Goal: Task Accomplishment & Management: Complete application form

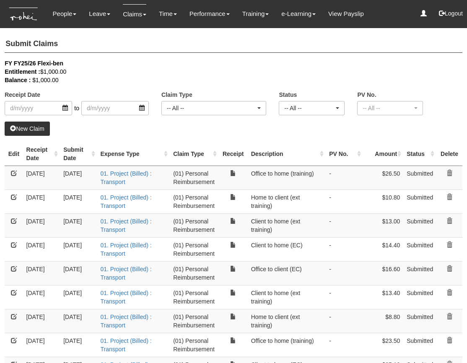
select select "50"
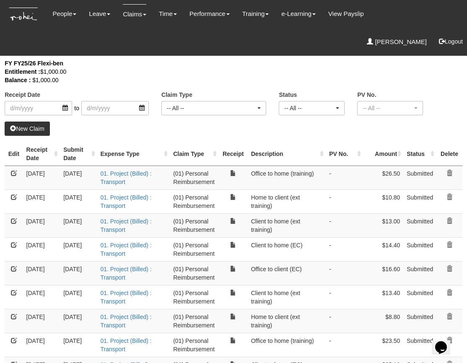
click at [36, 128] on link "New Claim" at bounding box center [27, 129] width 45 height 14
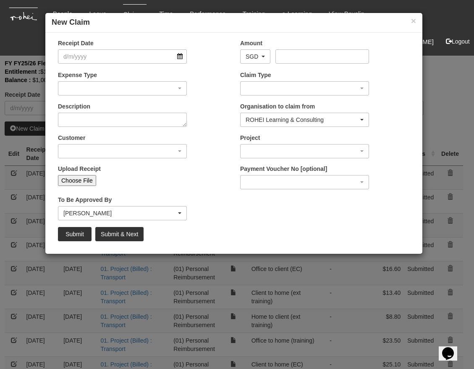
click at [88, 184] on input "Choose File" at bounding box center [77, 180] width 38 height 11
type input "C:\fakepath\Screenshot [DATE] 9.05.10 AM.png"
type input "Choose Another File"
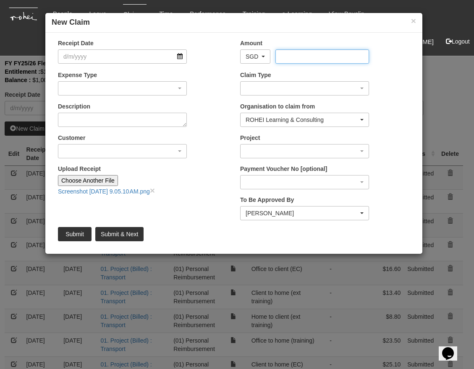
click at [291, 57] on input "Amount" at bounding box center [321, 56] width 93 height 14
type input "86.35"
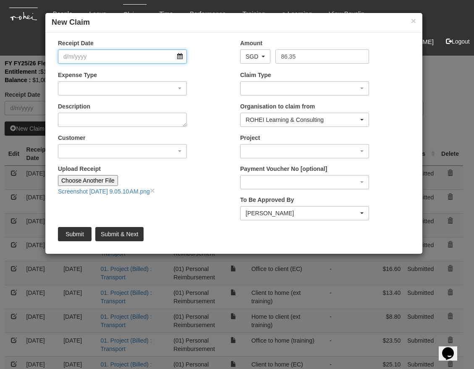
click at [154, 57] on input "Receipt Date" at bounding box center [122, 56] width 129 height 14
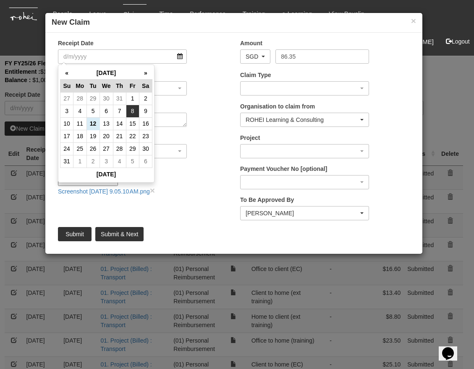
click at [132, 110] on td "8" at bounding box center [132, 111] width 13 height 13
type input "[DATE]"
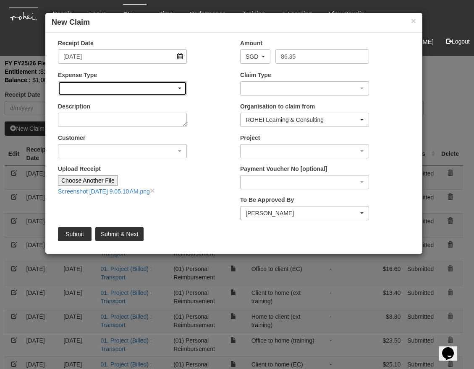
click at [118, 90] on div "button" at bounding box center [122, 88] width 128 height 13
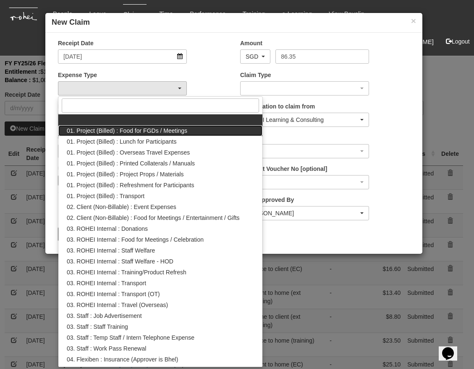
click at [123, 131] on span "01. Project (Billed) : Food for FGDs / Meetings" at bounding box center [127, 131] width 120 height 8
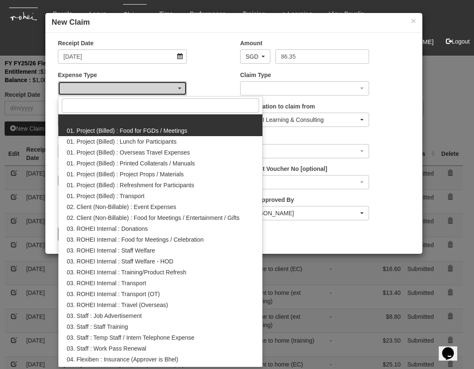
select select "106"
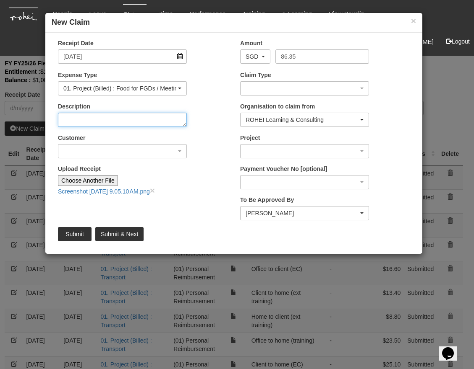
click at [111, 121] on textarea "Description" at bounding box center [122, 120] width 129 height 14
type textarea "EC Dewin 6/6 CCSS"
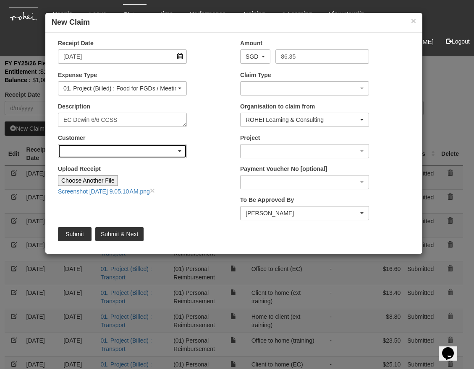
click at [180, 152] on div "button" at bounding box center [122, 151] width 128 height 13
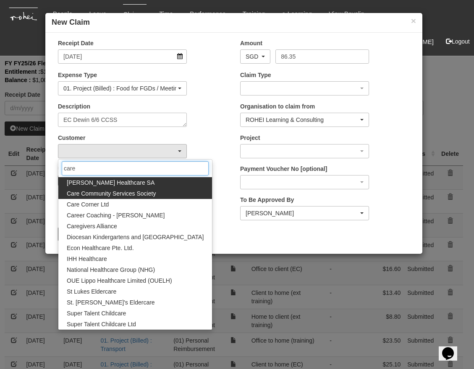
type input "care"
click at [141, 192] on span "Care Community Services Society" at bounding box center [111, 194] width 89 height 8
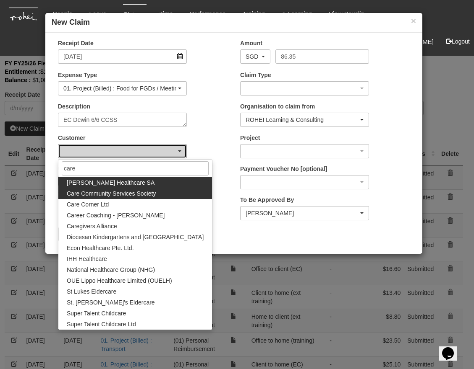
select select "874"
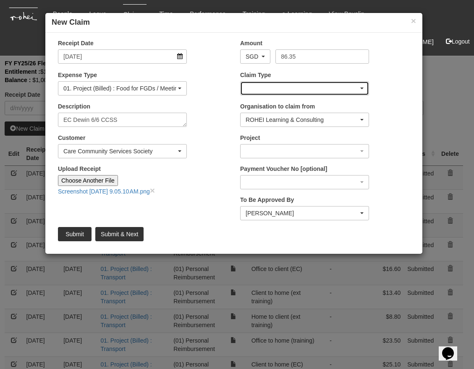
click at [309, 89] on div "button" at bounding box center [304, 88] width 128 height 13
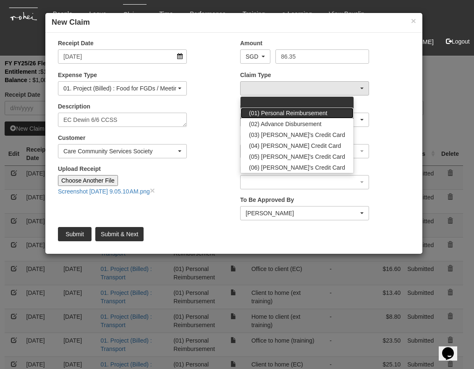
click at [297, 112] on span "(01) Personal Reimbursement" at bounding box center [288, 113] width 78 height 8
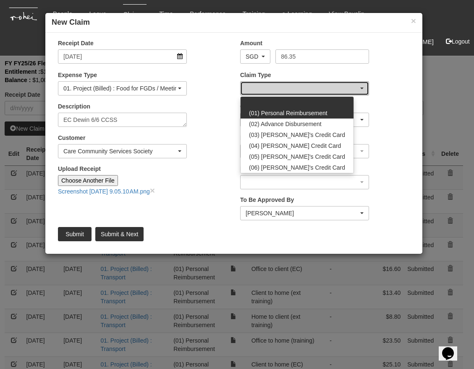
select select "14"
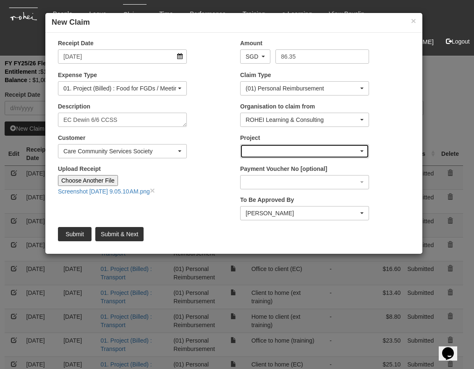
click at [295, 150] on div "button" at bounding box center [304, 151] width 128 height 13
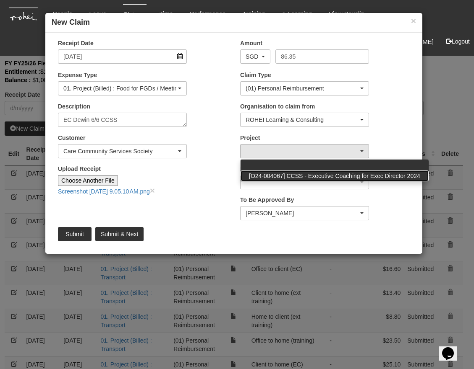
click at [304, 173] on span "[O24-004067] CCSS - Executive Coaching for Exec Director 2024" at bounding box center [334, 176] width 171 height 8
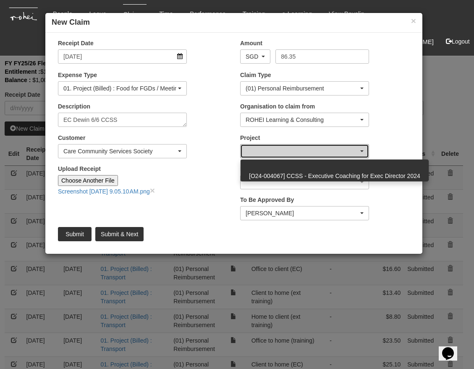
select select "2711"
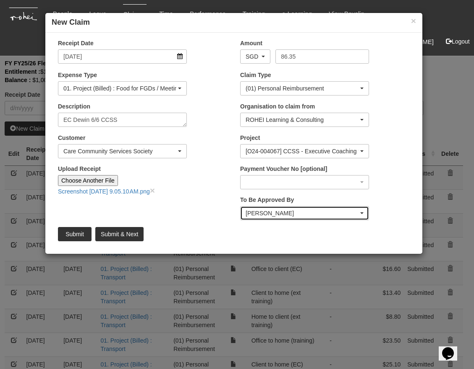
click at [277, 212] on div "[PERSON_NAME]" at bounding box center [301, 213] width 113 height 8
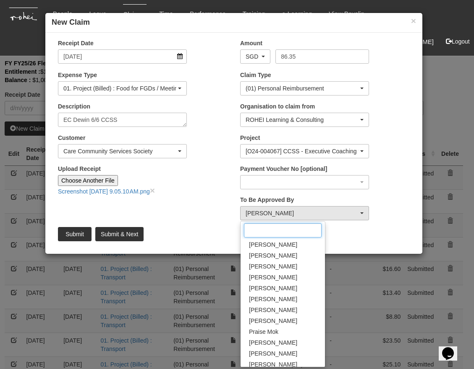
scroll to position [46, 0]
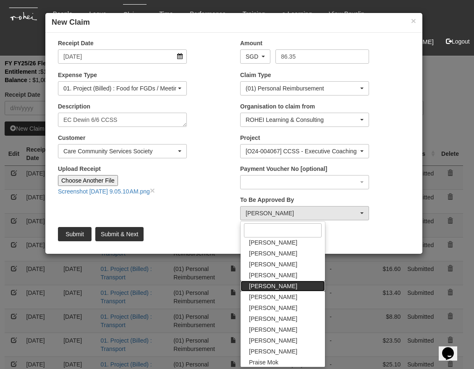
click at [288, 286] on link "[PERSON_NAME]" at bounding box center [282, 286] width 84 height 11
select select "1ae40e68-5a0c-4d70-b50e-45a4e5a72252"
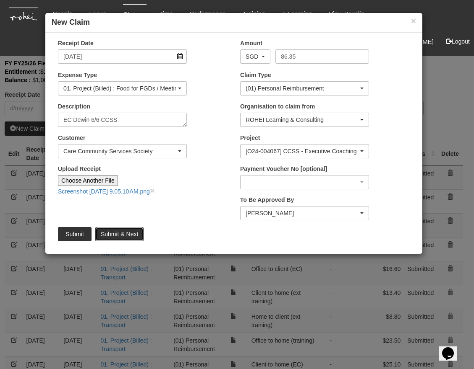
click at [120, 236] on input "Submit & Next" at bounding box center [119, 234] width 48 height 14
type input "Choose File"
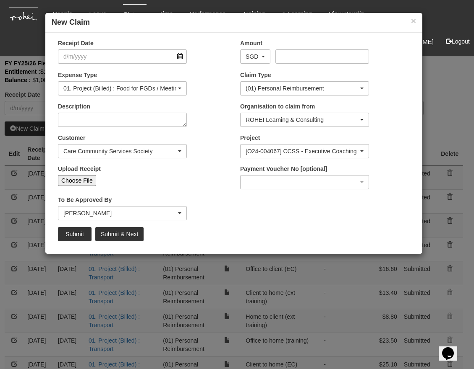
click at [81, 177] on input "Choose File" at bounding box center [77, 180] width 38 height 11
select select "50"
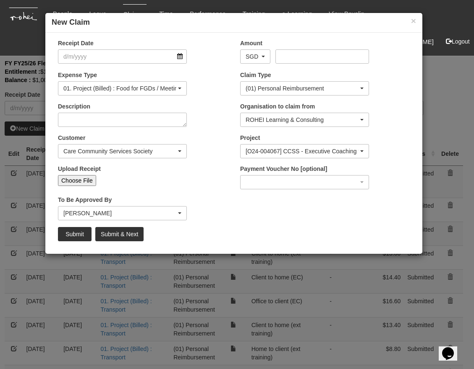
type input "C:\fakepath\20250707_121106-1.jpg"
type input "Choose Another File"
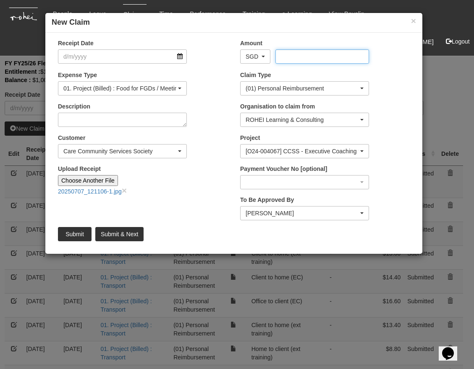
click at [295, 57] on input "Amount" at bounding box center [321, 56] width 93 height 14
type input "38.5"
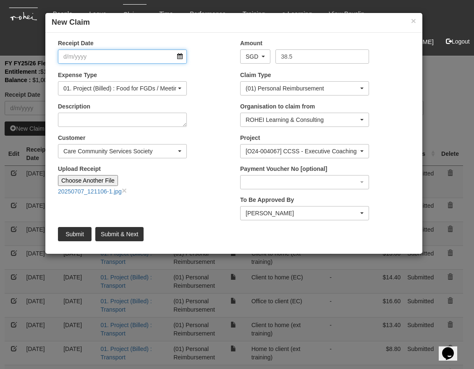
click at [181, 59] on input "Receipt Date" at bounding box center [122, 56] width 129 height 14
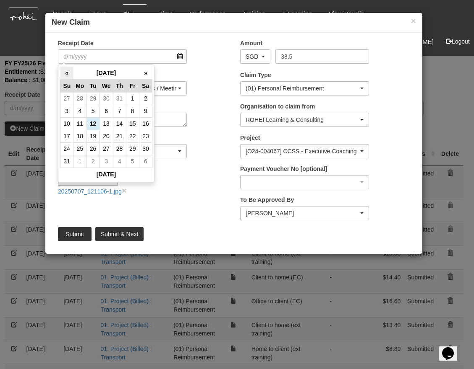
click at [67, 74] on th "«" at bounding box center [66, 73] width 13 height 13
click at [79, 109] on td "7" at bounding box center [79, 111] width 13 height 13
type input "[DATE]"
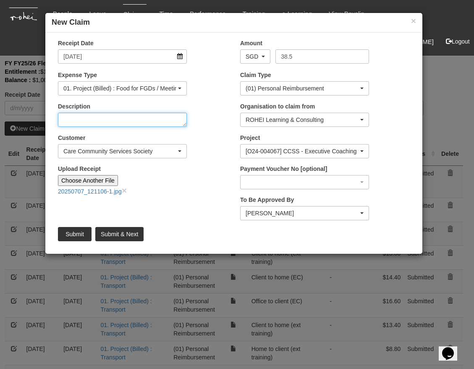
click at [108, 123] on textarea "Description" at bounding box center [122, 120] width 129 height 14
type textarea "Meet with [PERSON_NAME]"
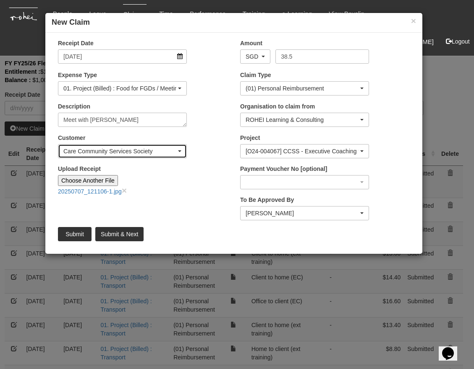
click at [175, 148] on div "Care Community Services Society" at bounding box center [119, 151] width 113 height 8
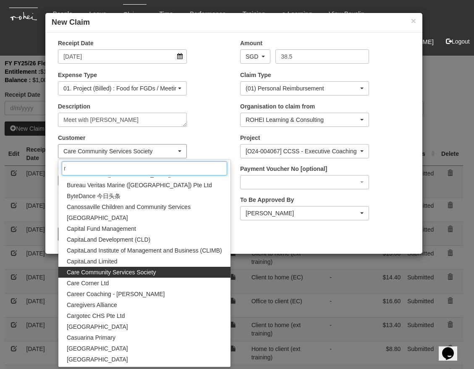
scroll to position [0, 0]
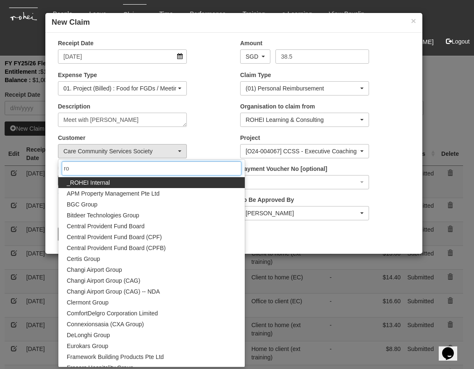
type input "ro"
click at [157, 182] on link "_ROHEI Internal" at bounding box center [151, 182] width 186 height 11
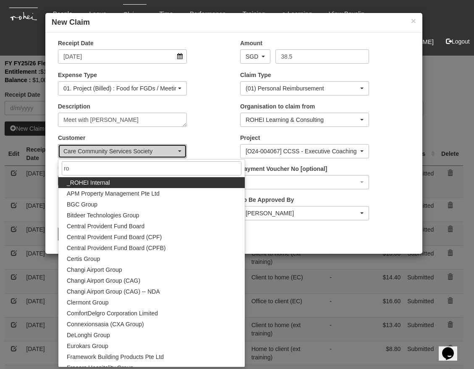
select select "397"
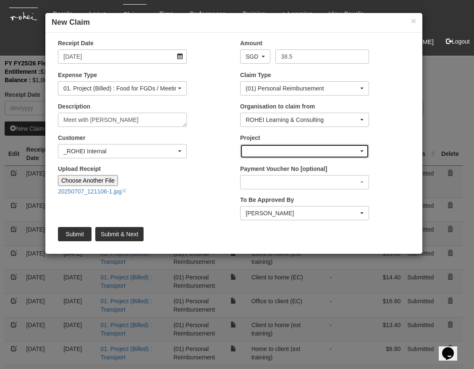
click at [278, 151] on div "button" at bounding box center [304, 151] width 128 height 13
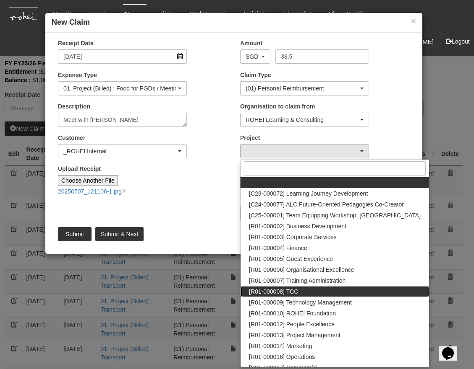
click at [289, 292] on span "[R01-000008] TCC" at bounding box center [273, 292] width 49 height 8
select select "1485"
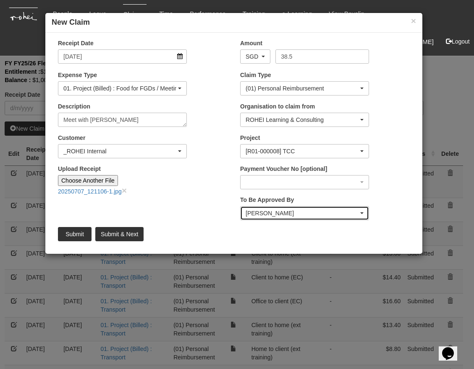
click at [364, 214] on div "[PERSON_NAME]" at bounding box center [304, 213] width 128 height 13
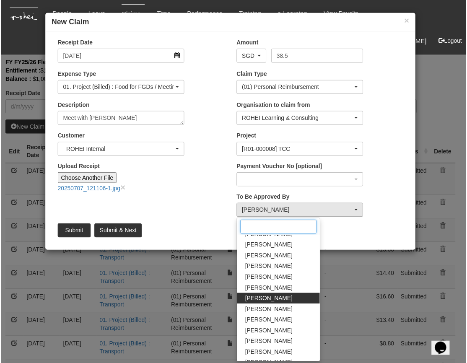
scroll to position [101, 0]
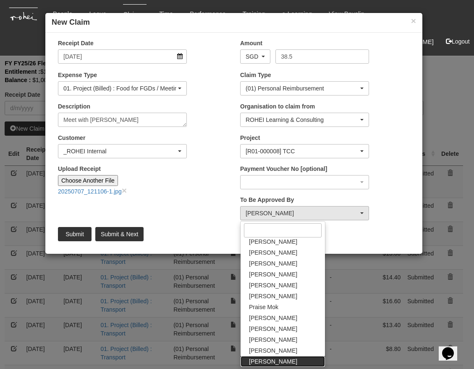
click at [280, 360] on link "[PERSON_NAME]" at bounding box center [282, 361] width 84 height 11
select select "6091e2fd-451e-407a-a4dc-3625e5dd44e4"
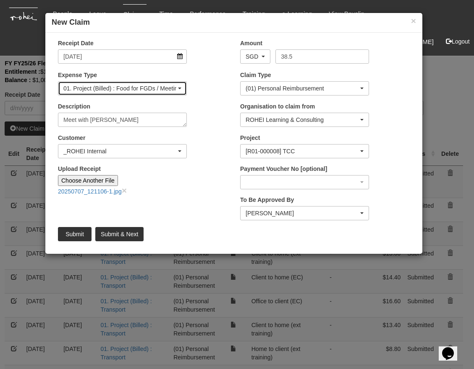
click at [177, 90] on div "01. Project (Billed) : Food for FGDs / Meetings" at bounding box center [122, 88] width 118 height 8
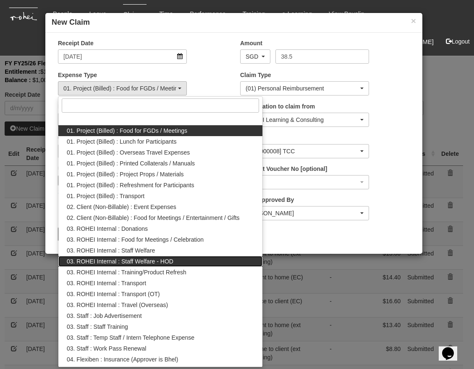
click at [148, 258] on span "03. ROHEI Internal : Staff Welfare - HOD" at bounding box center [120, 262] width 107 height 8
select select "236"
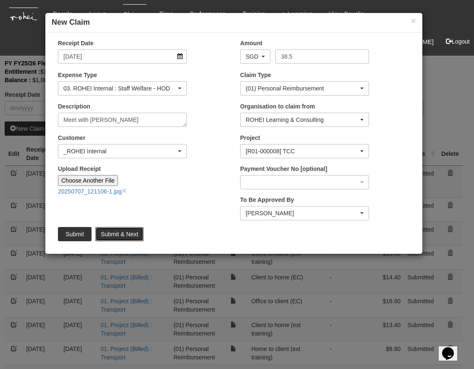
click at [130, 234] on input "Submit & Next" at bounding box center [119, 234] width 48 height 14
type input "Choose File"
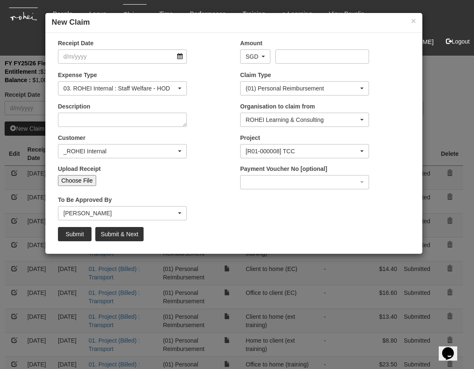
click at [74, 181] on input "Choose File" at bounding box center [77, 180] width 38 height 11
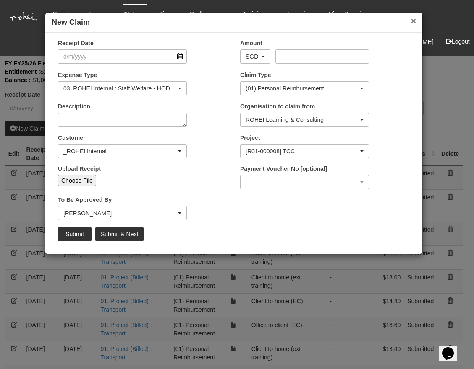
click at [412, 20] on button "×" at bounding box center [413, 20] width 5 height 9
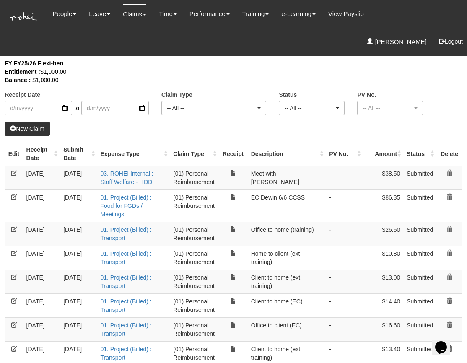
click at [57, 155] on th "Receipt Date" at bounding box center [41, 154] width 37 height 24
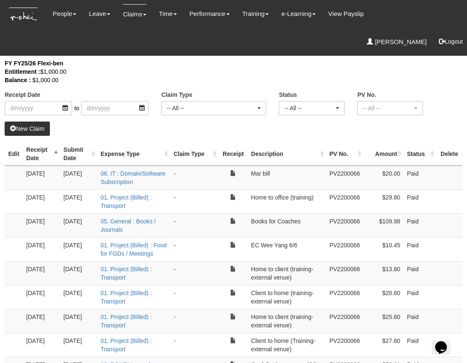
click at [57, 155] on th "Receipt Date" at bounding box center [41, 154] width 37 height 24
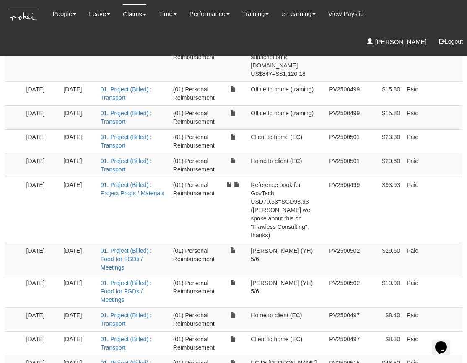
scroll to position [840, 0]
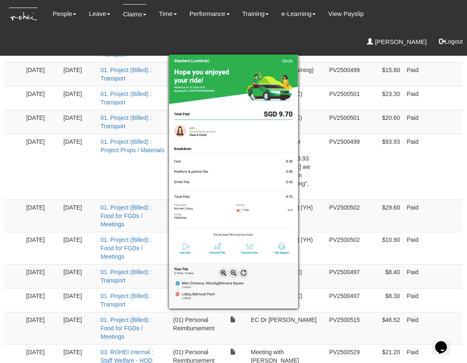
click at [5, 260] on div at bounding box center [233, 181] width 467 height 363
click at [5, 312] on td at bounding box center [14, 328] width 18 height 32
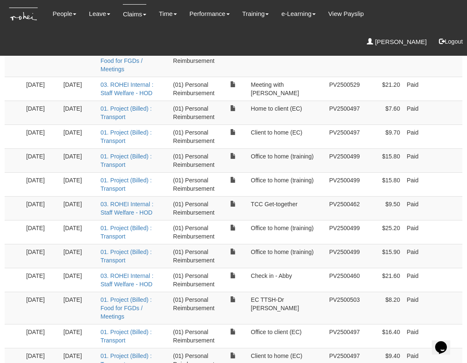
scroll to position [1125, 0]
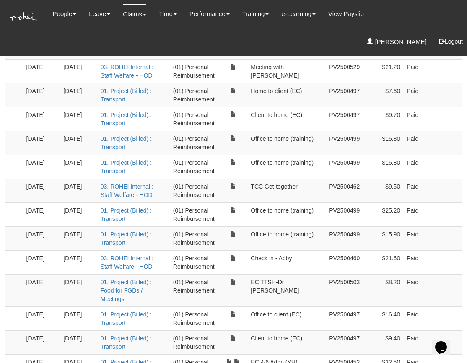
select select "100"
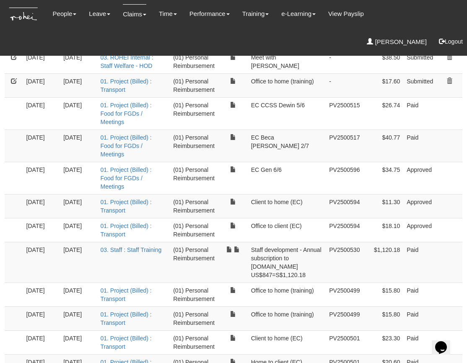
scroll to position [601, 0]
